Goal: Check status: Check status

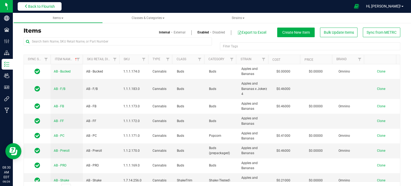
click at [51, 5] on span "Back to Flourish" at bounding box center [41, 6] width 27 height 4
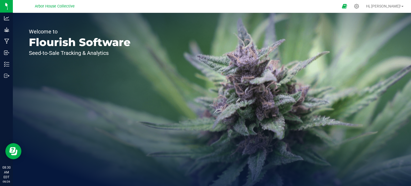
click at [51, 5] on span "Arbor House Collective" at bounding box center [55, 6] width 40 height 5
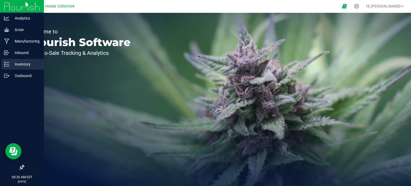
click at [8, 62] on icon at bounding box center [6, 64] width 5 height 5
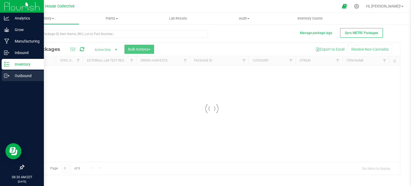
click at [15, 80] on div "Outbound" at bounding box center [23, 75] width 42 height 11
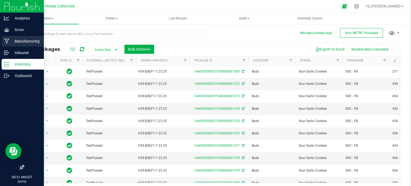
click at [23, 40] on p "Manufacturing" at bounding box center [25, 41] width 32 height 6
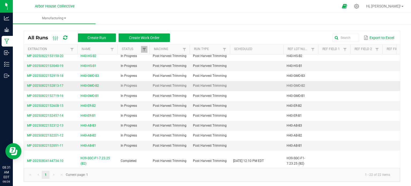
scroll to position [23, 0]
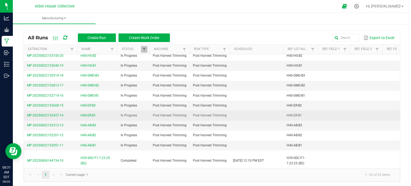
click at [89, 114] on span "H40-ER-B1" at bounding box center [88, 115] width 15 height 5
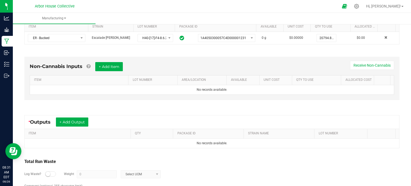
scroll to position [117, 0]
